Goal: Task Accomplishment & Management: Manage account settings

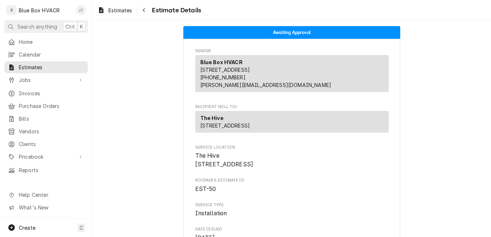
click at [84, 9] on div "Josh Canfield's Avatar" at bounding box center [81, 10] width 10 height 10
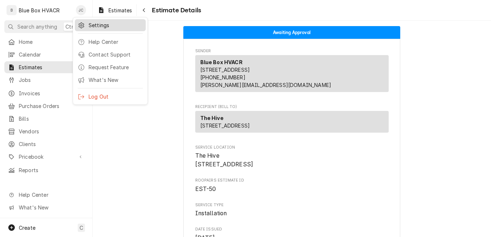
click at [110, 21] on div "Settings" at bounding box center [110, 25] width 68 height 9
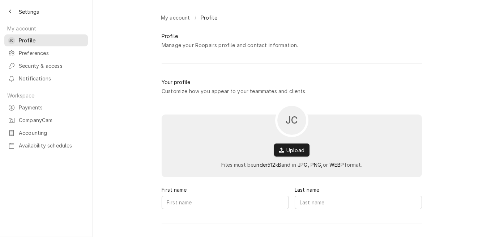
type input "[PERSON_NAME]"
type input "Canfield"
type input "josh@blueboxhvacr.com"
type input "(484) 240-9817"
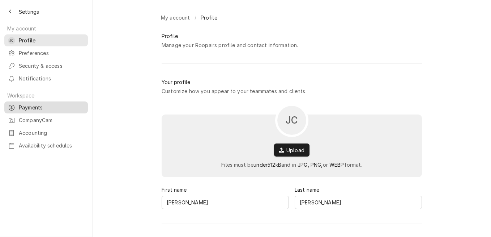
click at [51, 103] on span "Payments" at bounding box center [51, 107] width 65 height 8
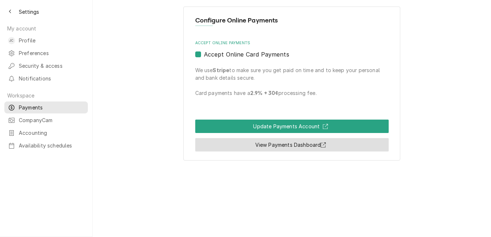
click at [273, 145] on link "View Payments Dashboard" at bounding box center [292, 144] width 194 height 13
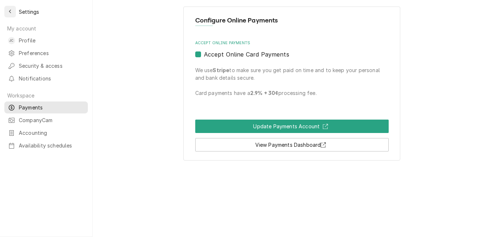
click at [9, 15] on button "Back to previous page" at bounding box center [10, 12] width 12 height 12
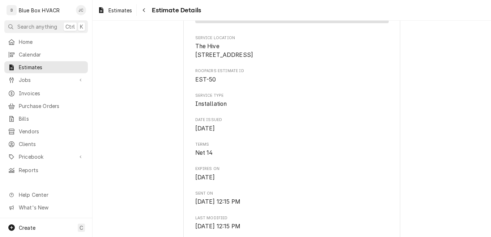
scroll to position [72, 0]
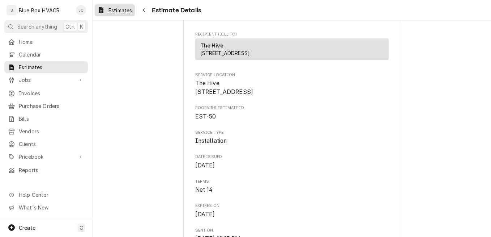
click at [119, 9] on span "Estimates" at bounding box center [121, 11] width 24 height 8
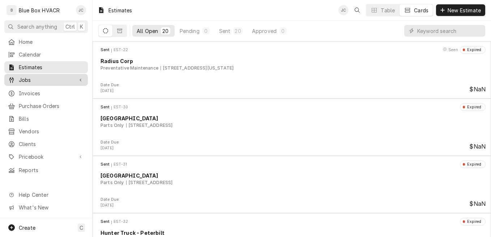
click at [38, 77] on span "Jobs" at bounding box center [46, 80] width 55 height 8
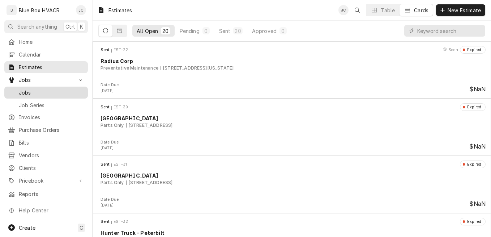
click at [41, 89] on span "Jobs" at bounding box center [51, 93] width 65 height 8
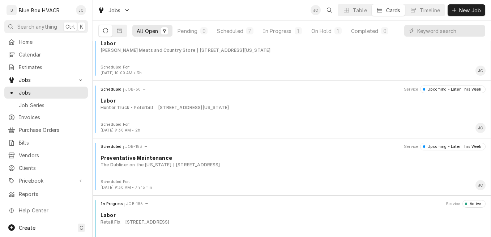
scroll to position [319, 0]
